Goal: Find specific page/section: Find specific page/section

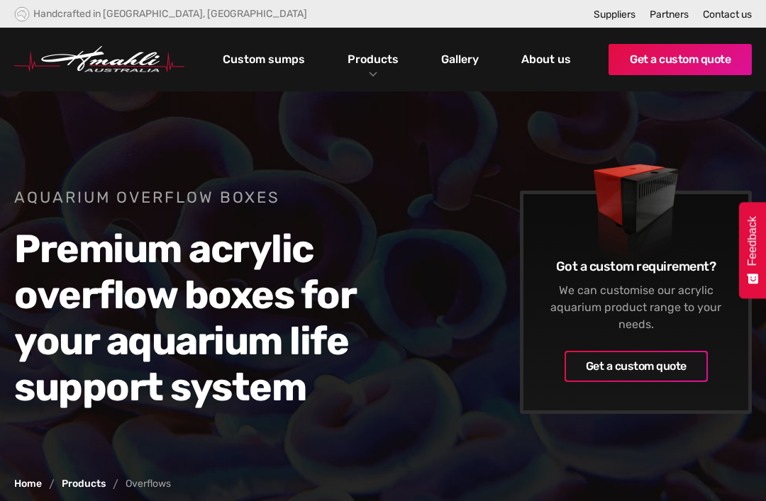
click at [246, 71] on link "Custom sumps" at bounding box center [263, 60] width 89 height 24
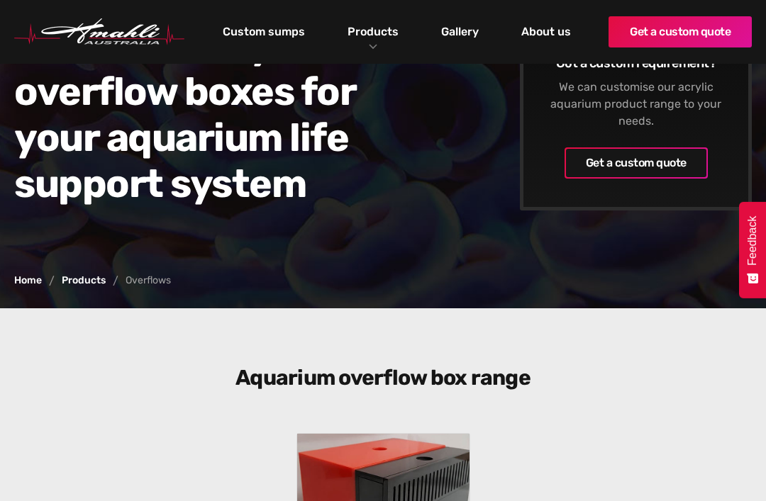
scroll to position [204, 0]
click at [379, 29] on link "Products" at bounding box center [373, 31] width 58 height 21
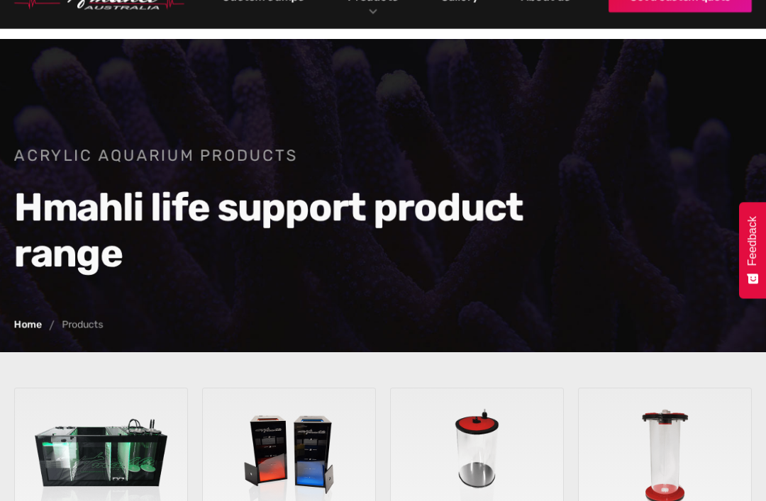
scroll to position [205, 0]
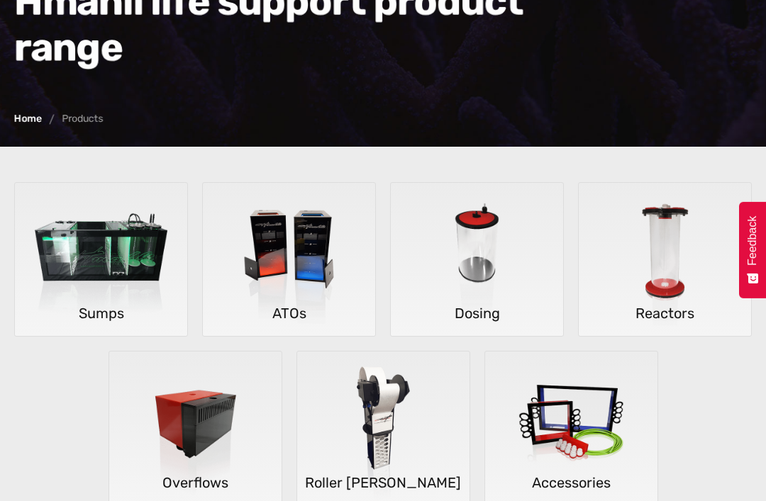
click at [90, 260] on img at bounding box center [101, 261] width 172 height 154
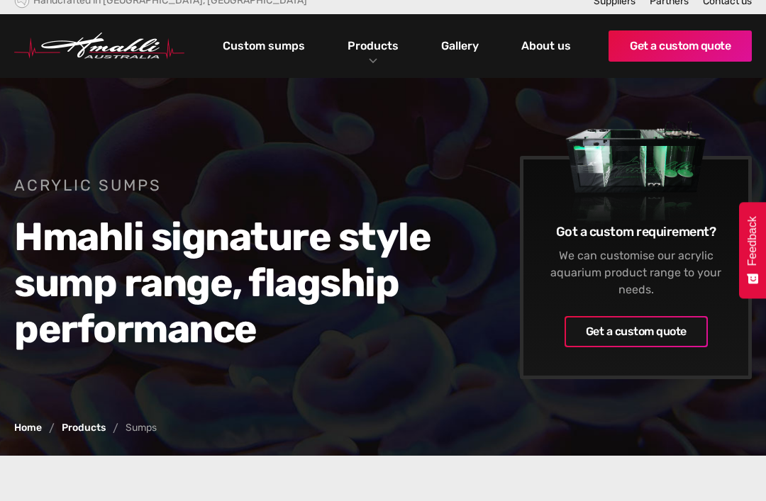
scroll to position [4, 0]
